Goal: Use online tool/utility: Use online tool/utility

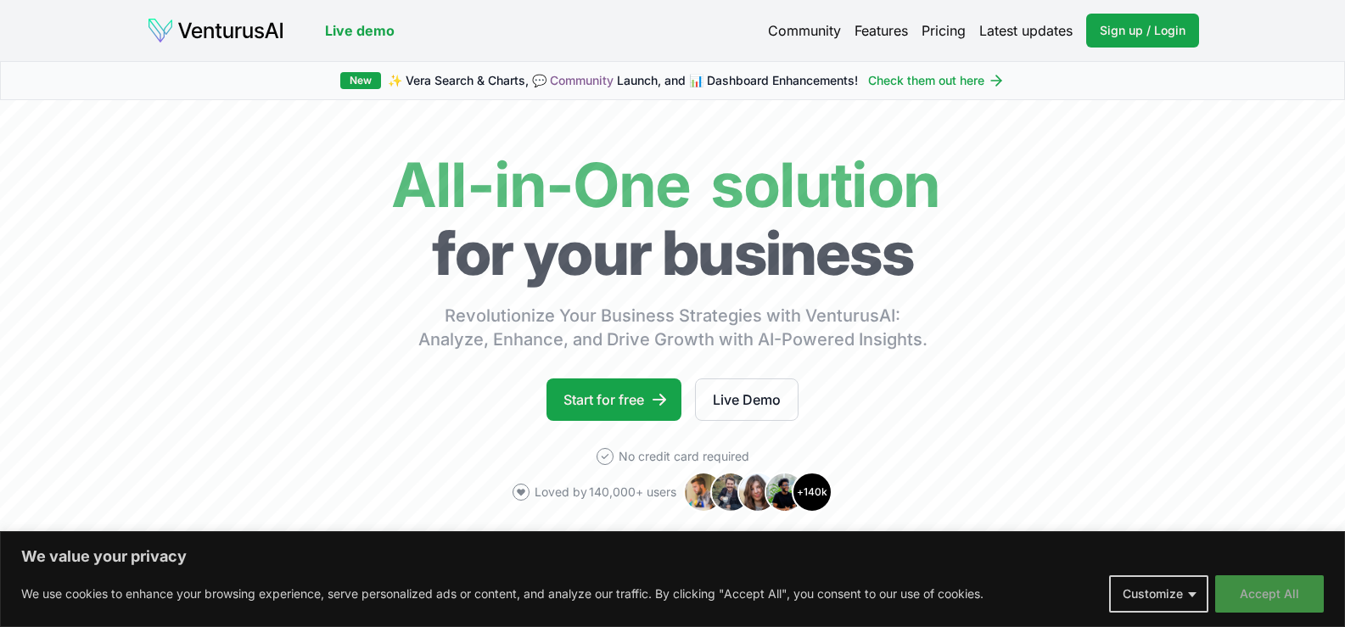
click at [1277, 598] on button "Accept All" at bounding box center [1270, 593] width 109 height 37
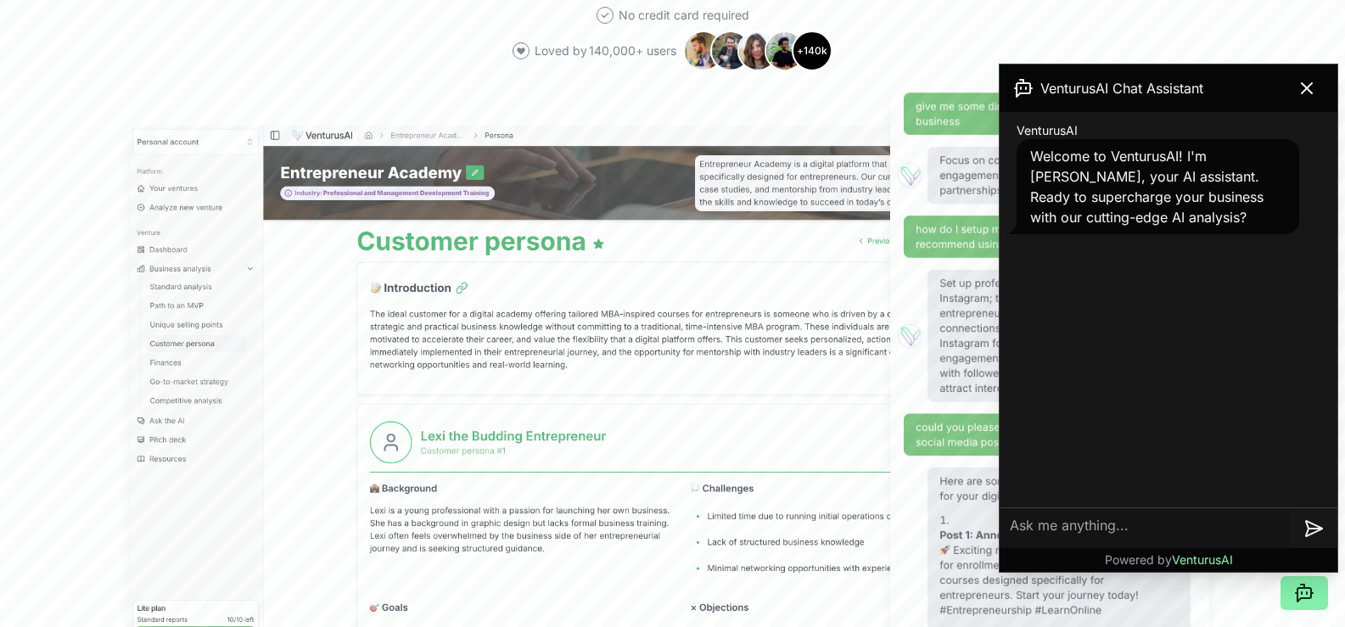
scroll to position [509, 0]
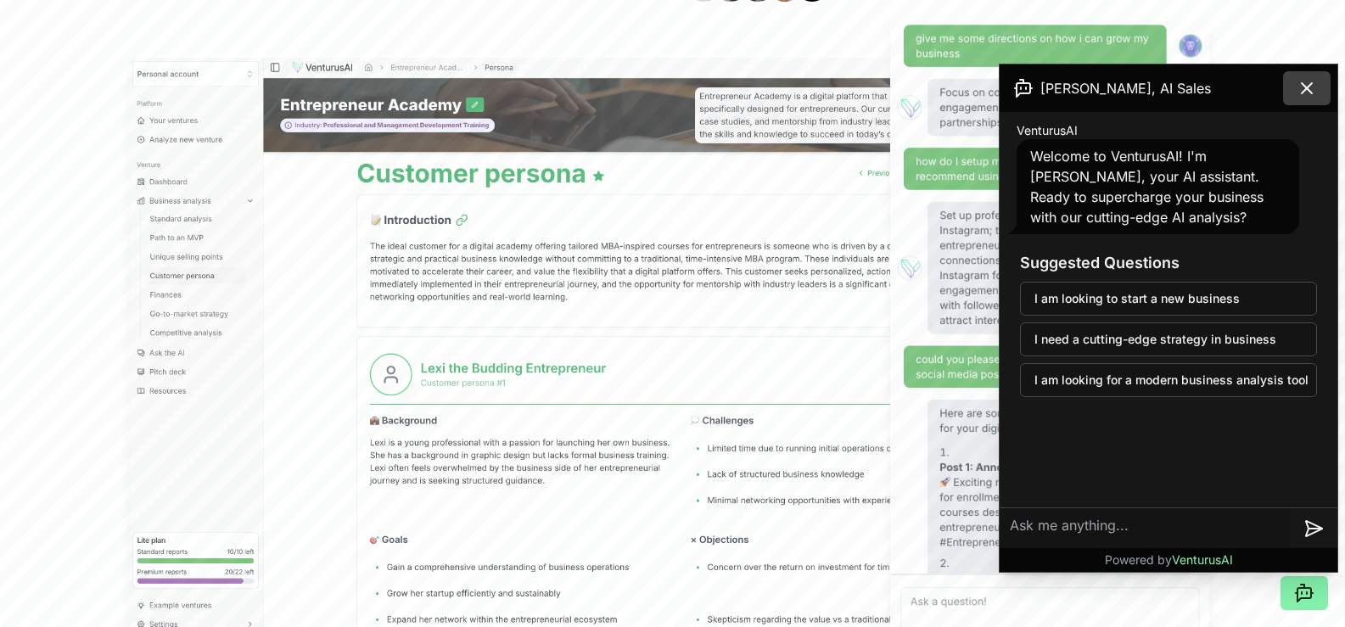
click at [1311, 89] on icon at bounding box center [1307, 88] width 20 height 20
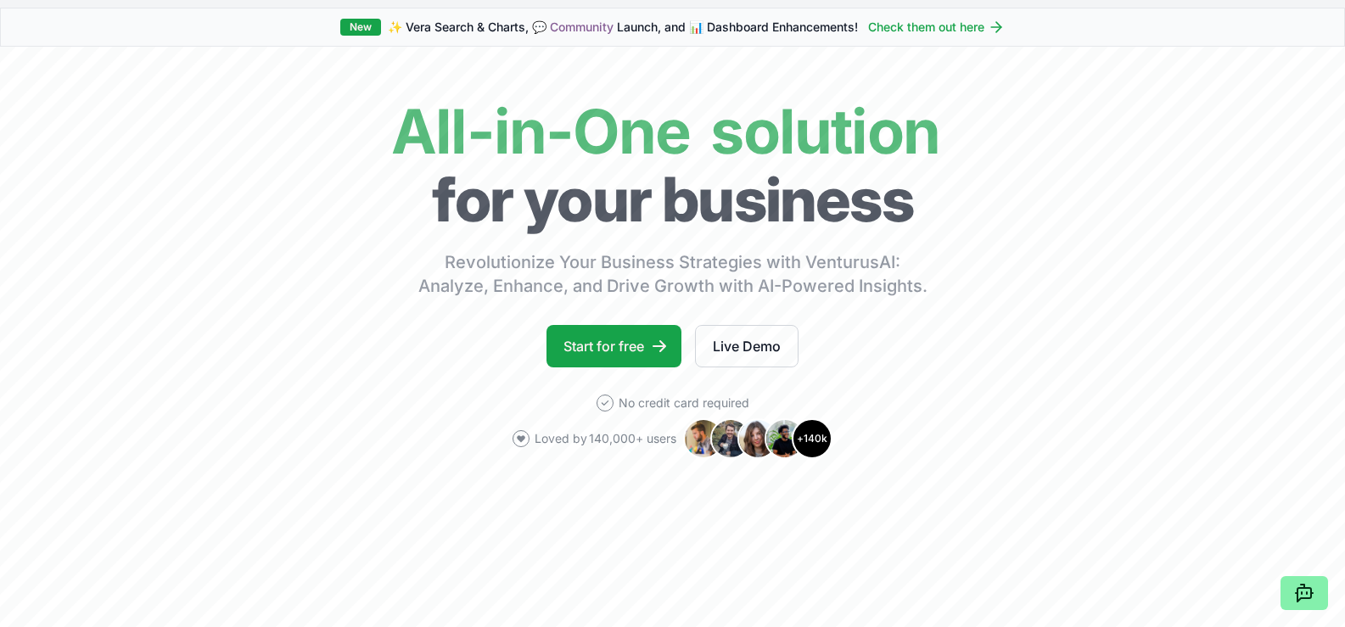
scroll to position [0, 0]
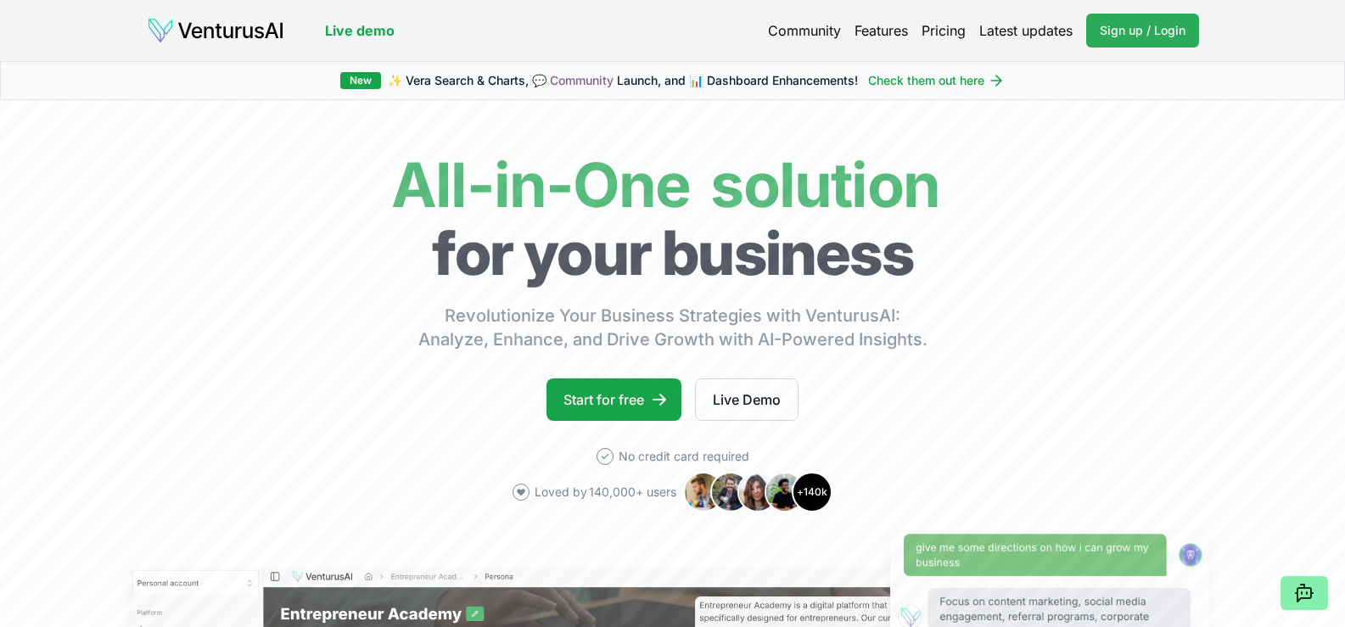
click at [1103, 42] on link "Sign up / Login Login" at bounding box center [1142, 31] width 113 height 34
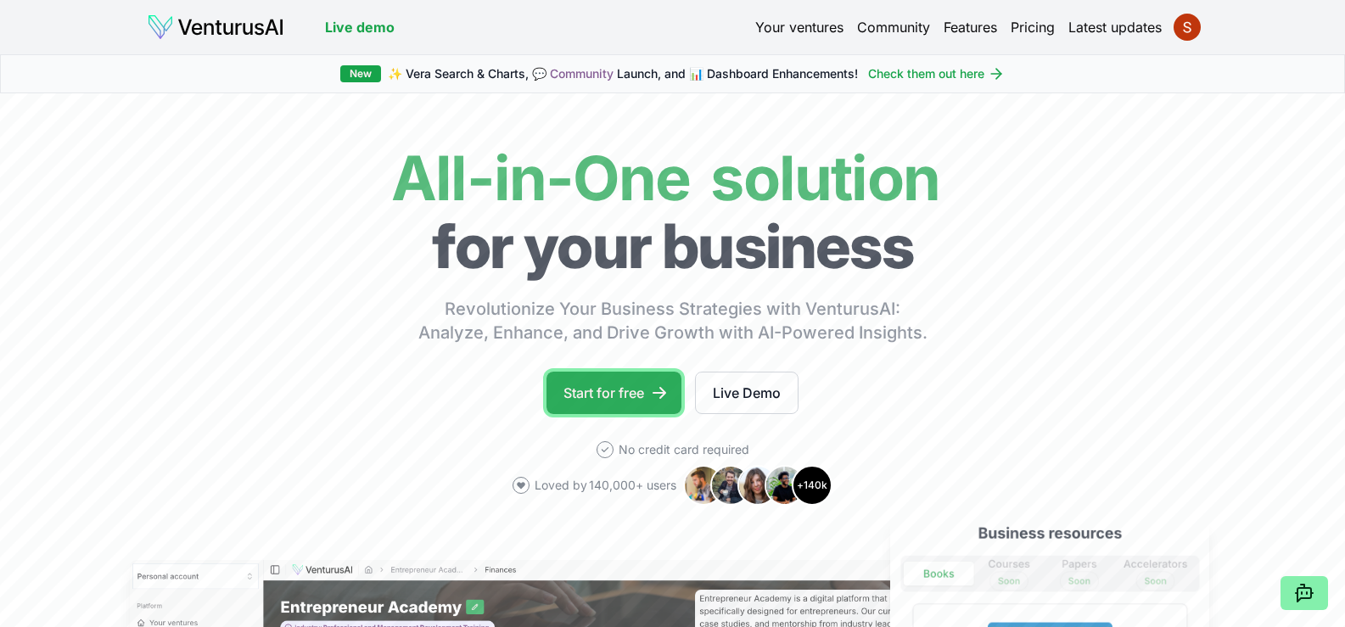
click at [619, 398] on link "Start for free" at bounding box center [614, 393] width 135 height 42
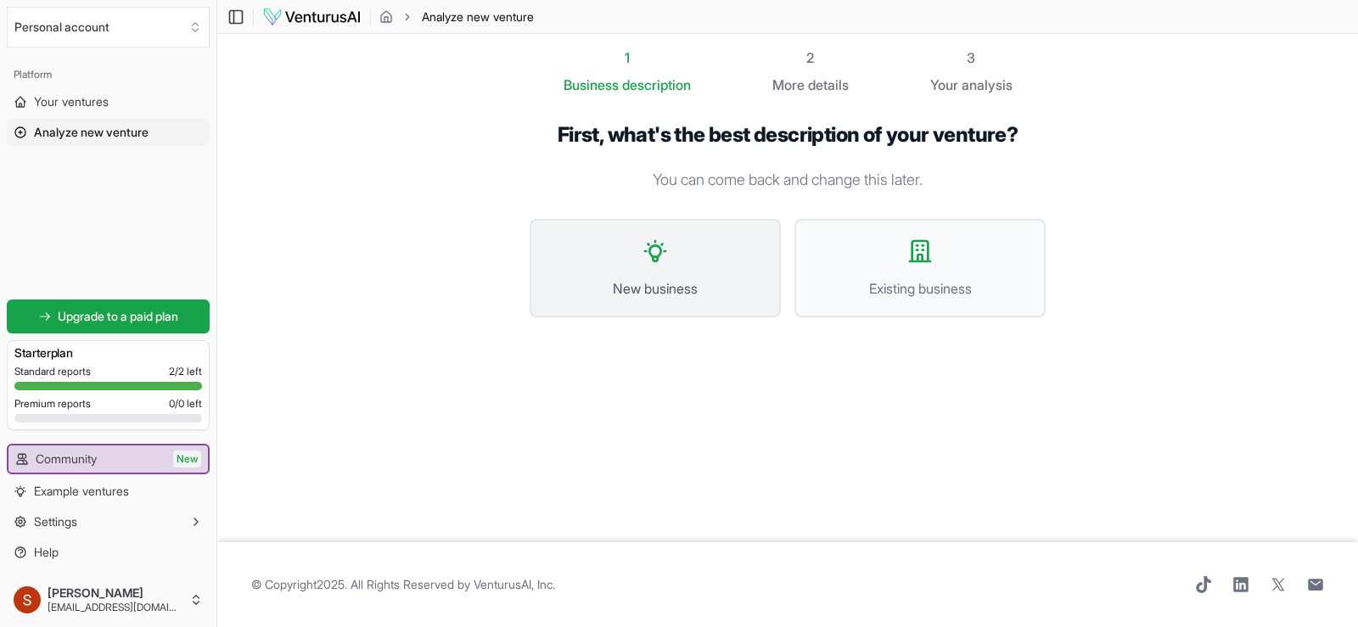
click at [681, 300] on button "New business" at bounding box center [655, 268] width 251 height 98
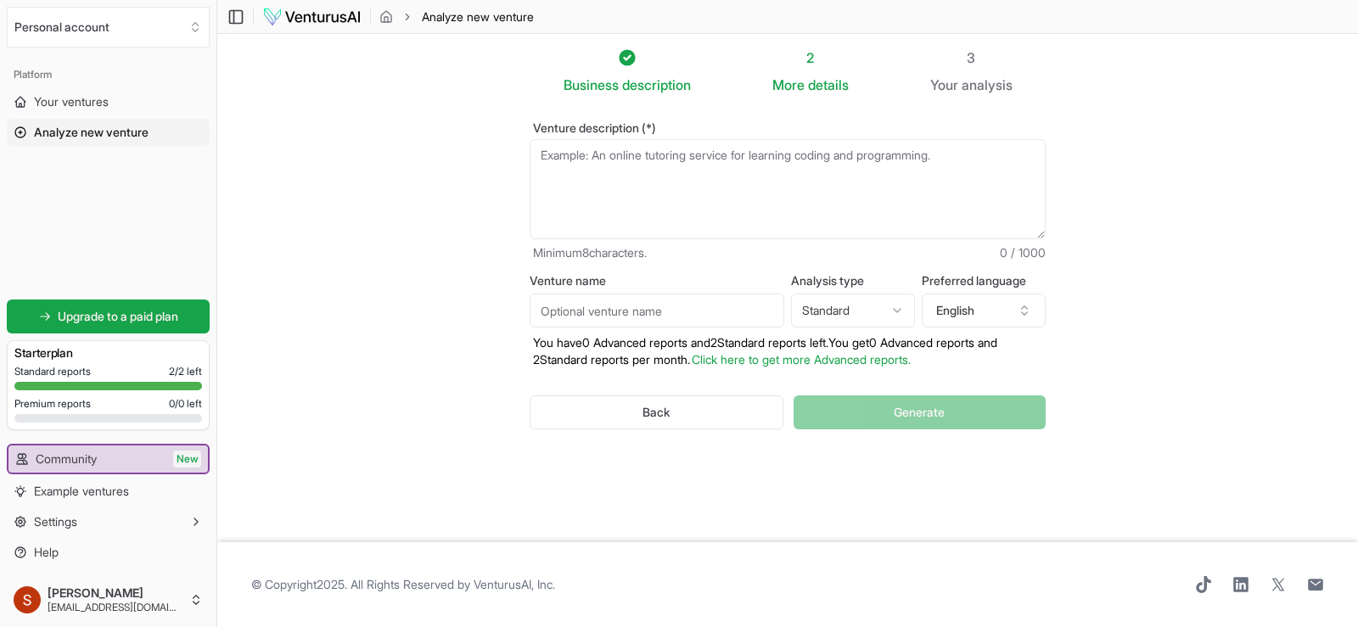
click at [671, 153] on textarea "Venture description (*)" at bounding box center [788, 189] width 516 height 100
type textarea "i"
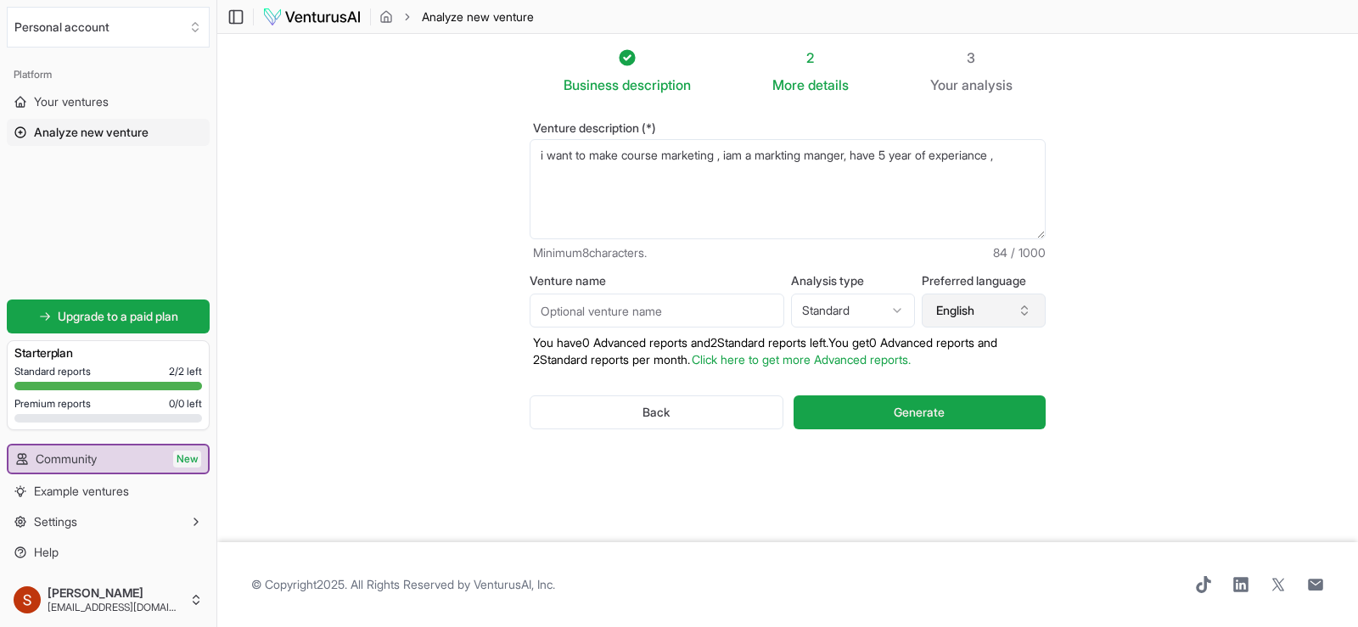
type textarea "i want to make course marketing , iam a markting manger, have 5 year of experia…"
click at [954, 312] on button "English" at bounding box center [984, 311] width 124 height 34
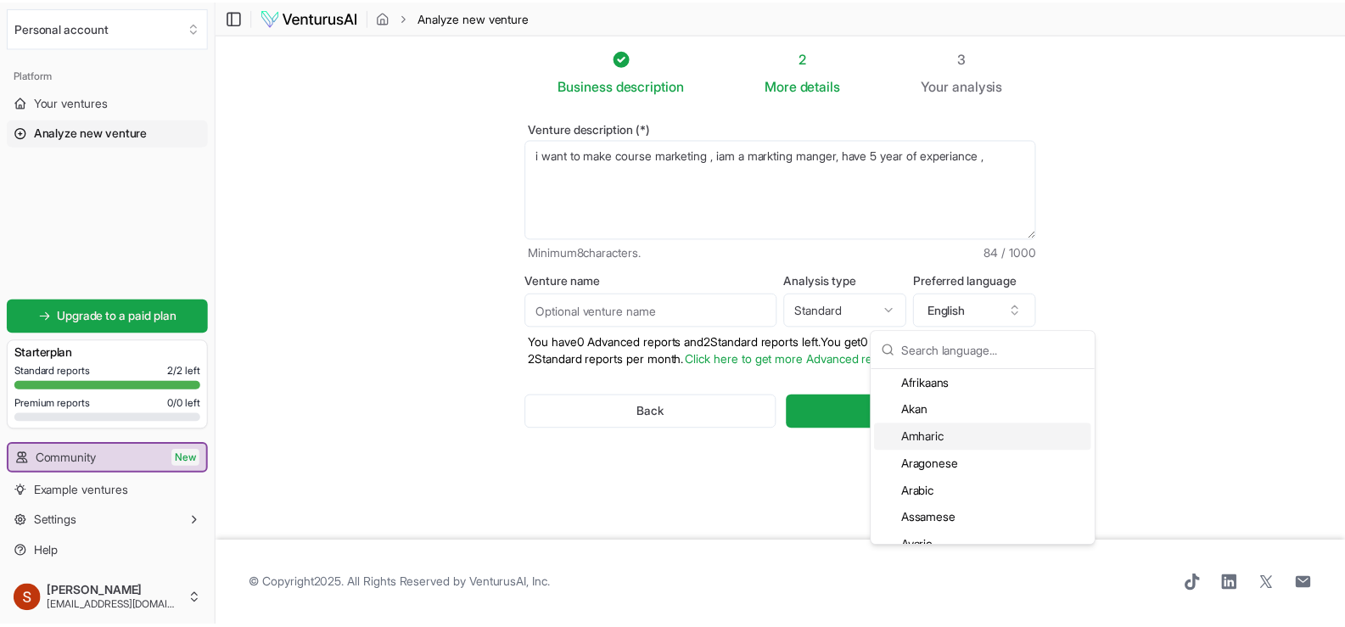
scroll to position [170, 0]
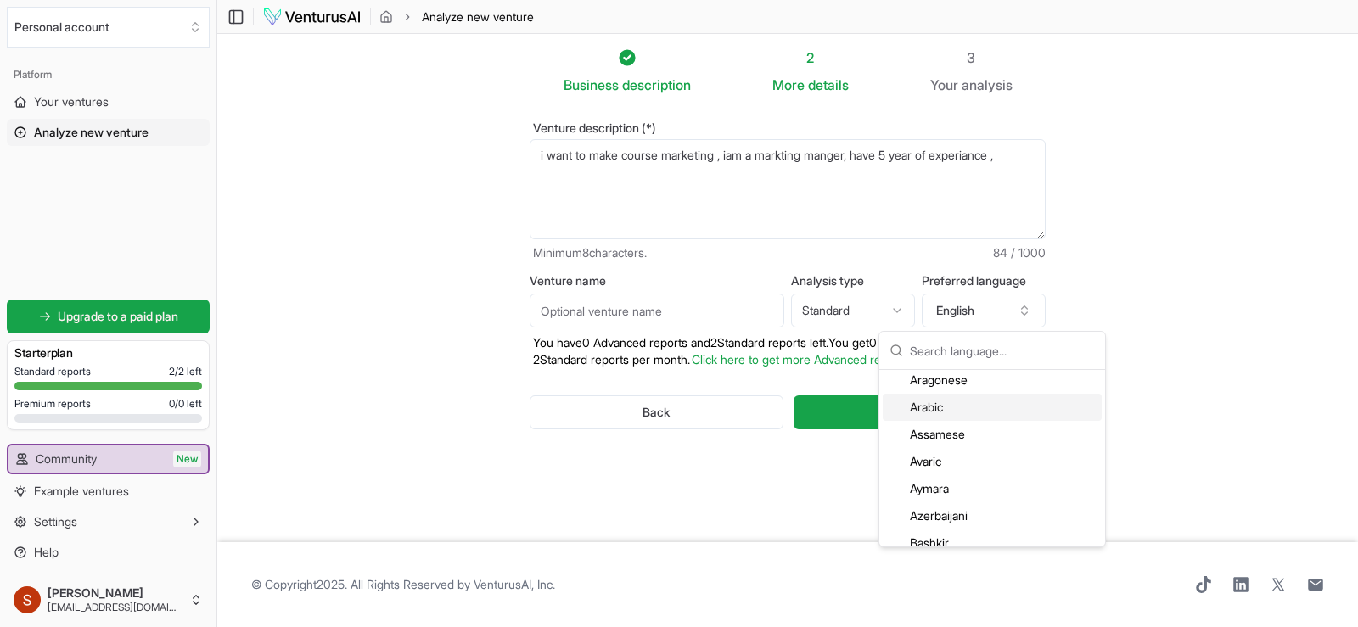
click at [942, 410] on div "Arabic" at bounding box center [992, 407] width 219 height 27
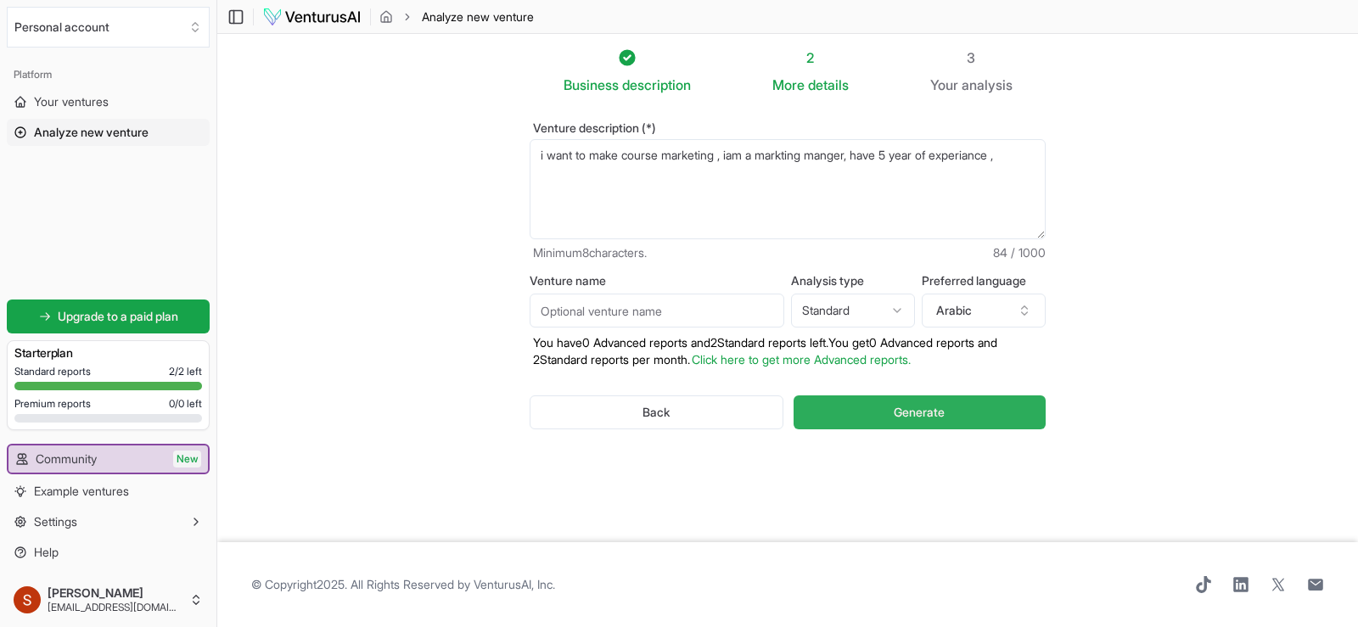
click at [911, 408] on span "Generate" at bounding box center [919, 412] width 51 height 17
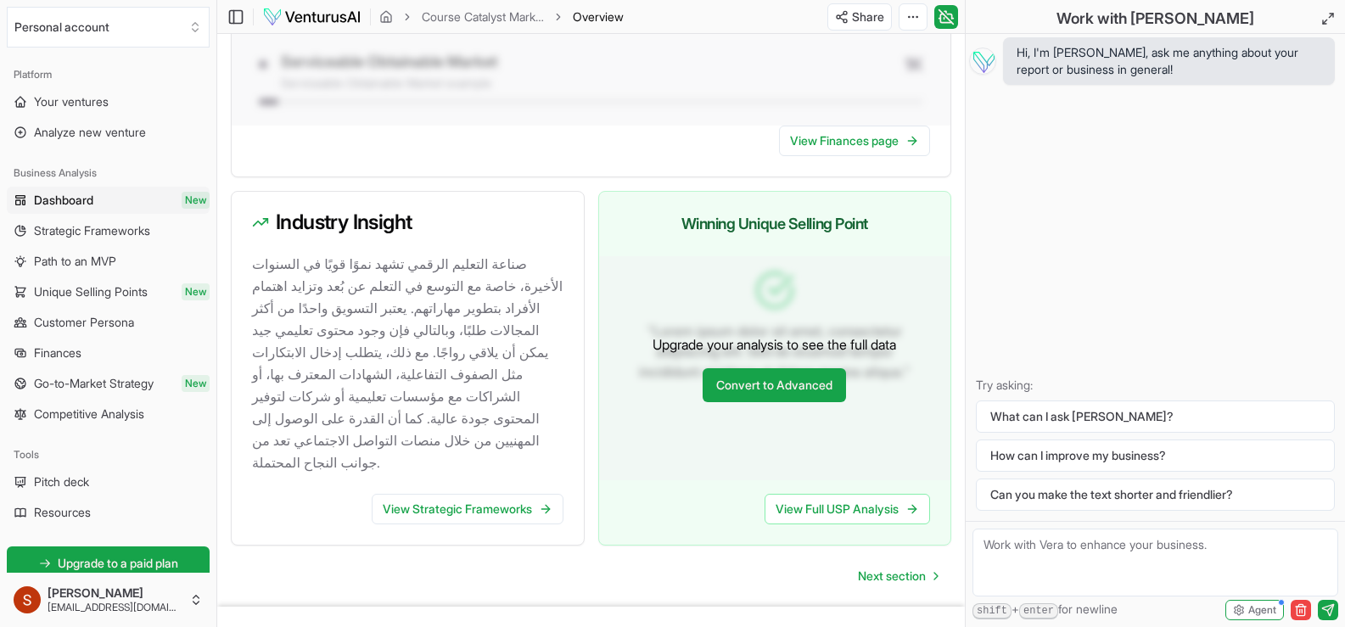
scroll to position [1627, 0]
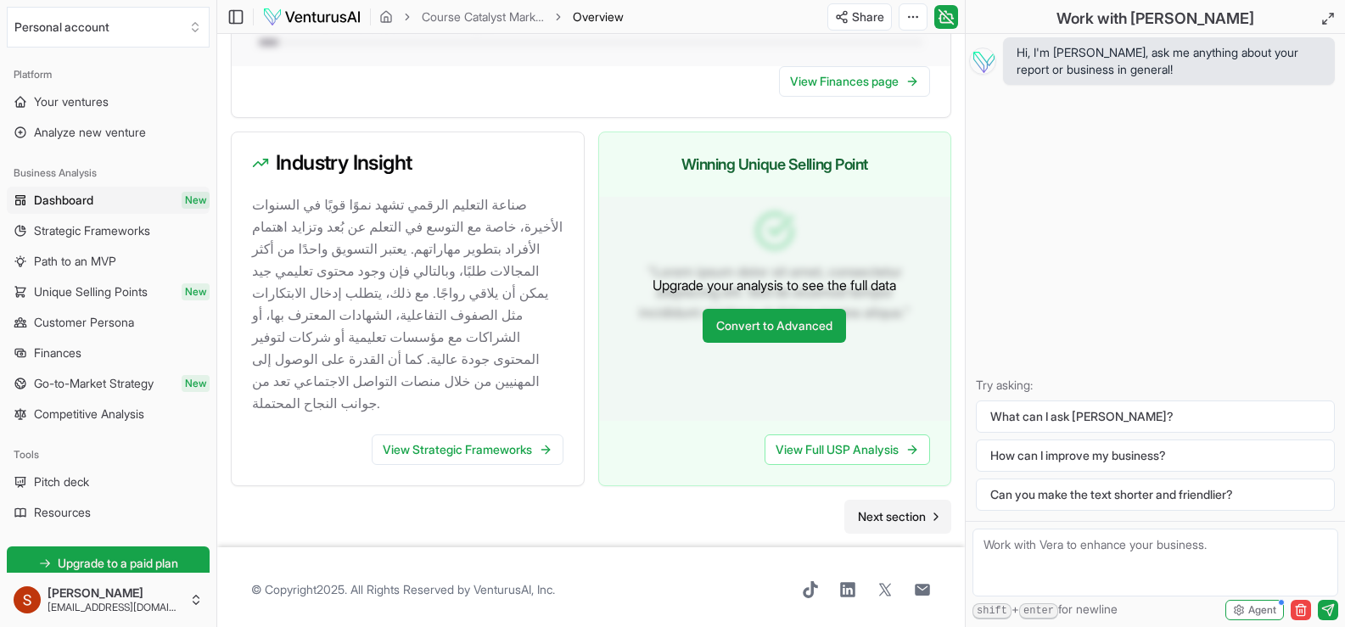
click at [887, 508] on span "Next section" at bounding box center [892, 516] width 68 height 17
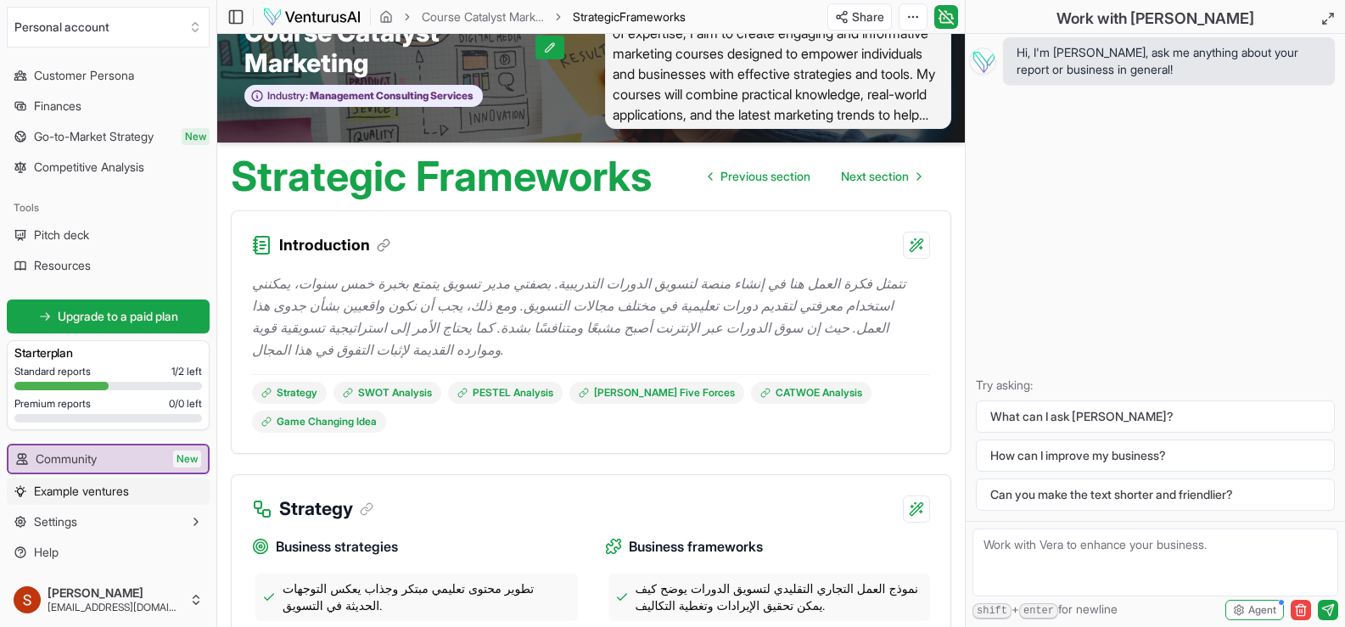
scroll to position [424, 0]
